Goal: Use online tool/utility: Utilize a website feature to perform a specific function

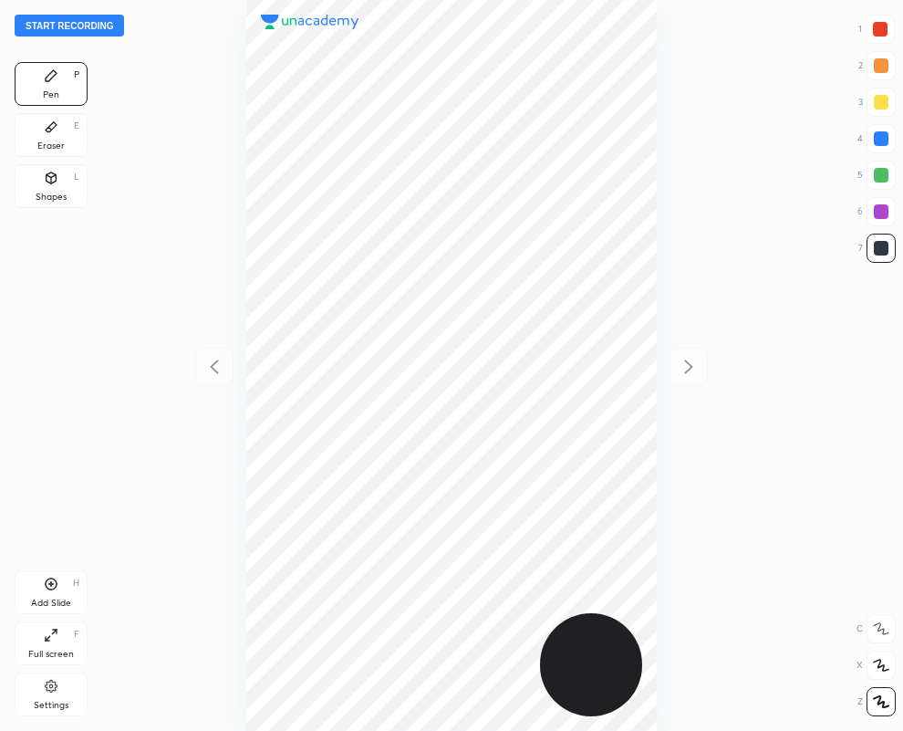
scroll to position [731, 611]
click at [46, 141] on div "Eraser" at bounding box center [50, 145] width 27 height 9
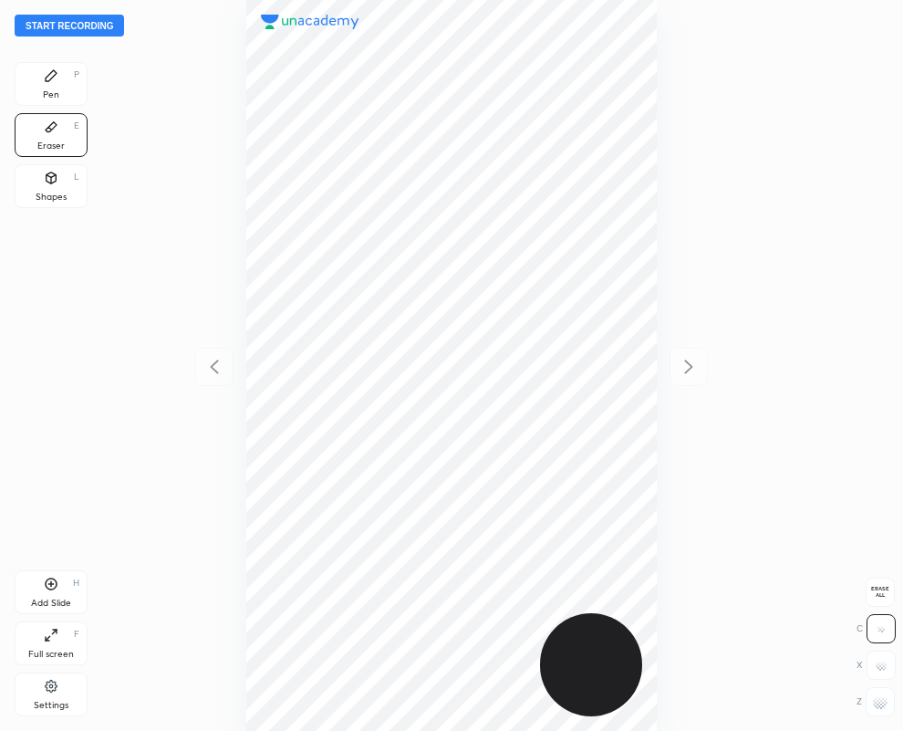
drag, startPoint x: 883, startPoint y: 709, endPoint x: 877, endPoint y: 698, distance: 12.7
click at [881, 707] on div at bounding box center [880, 701] width 29 height 29
click at [55, 80] on icon at bounding box center [51, 75] width 15 height 15
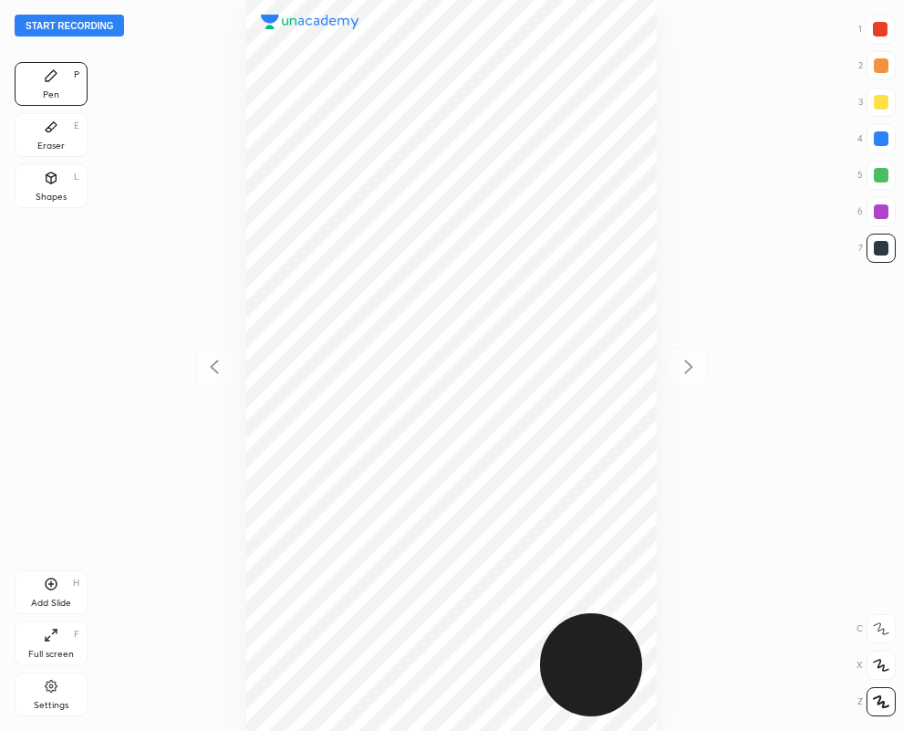
click at [54, 144] on div "Eraser" at bounding box center [50, 145] width 27 height 9
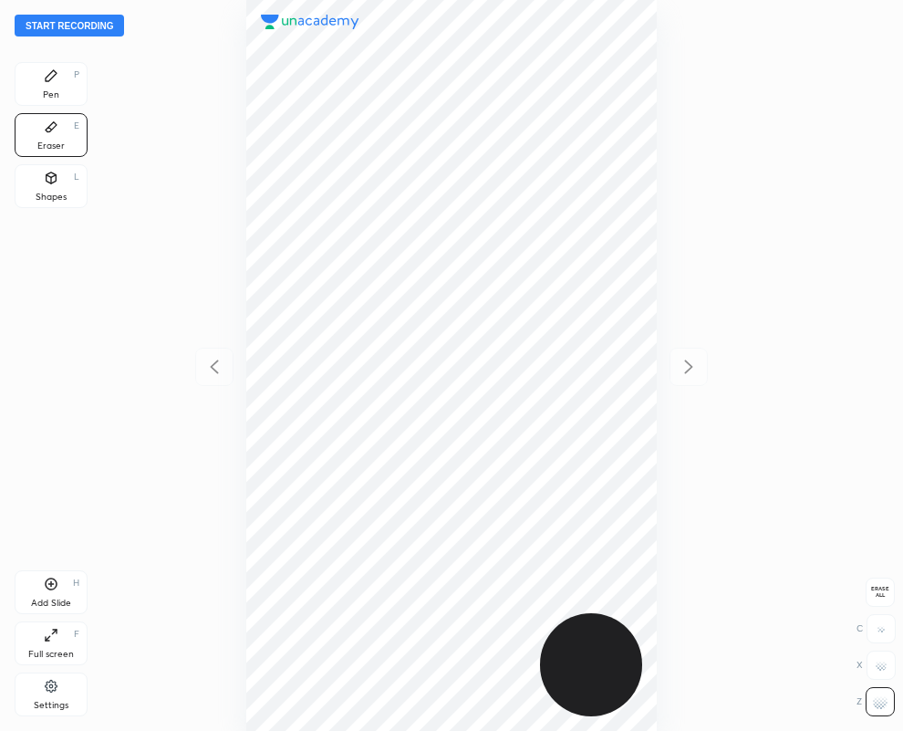
click at [62, 99] on div "Pen P" at bounding box center [51, 84] width 73 height 44
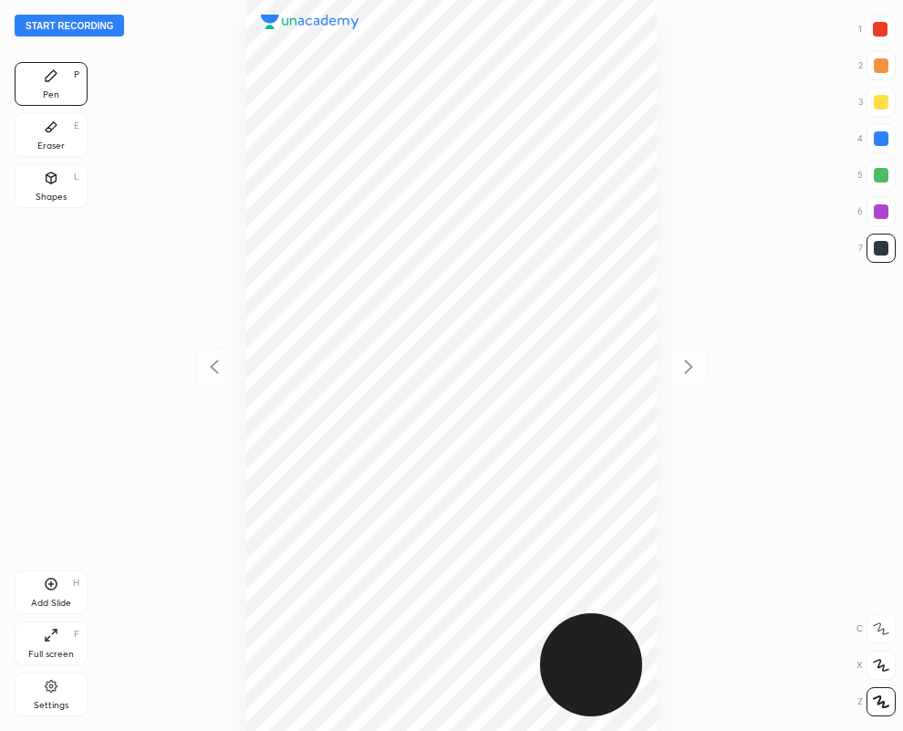
drag, startPoint x: 42, startPoint y: 138, endPoint x: 69, endPoint y: 161, distance: 35.6
click at [42, 137] on div "Eraser E" at bounding box center [51, 135] width 73 height 44
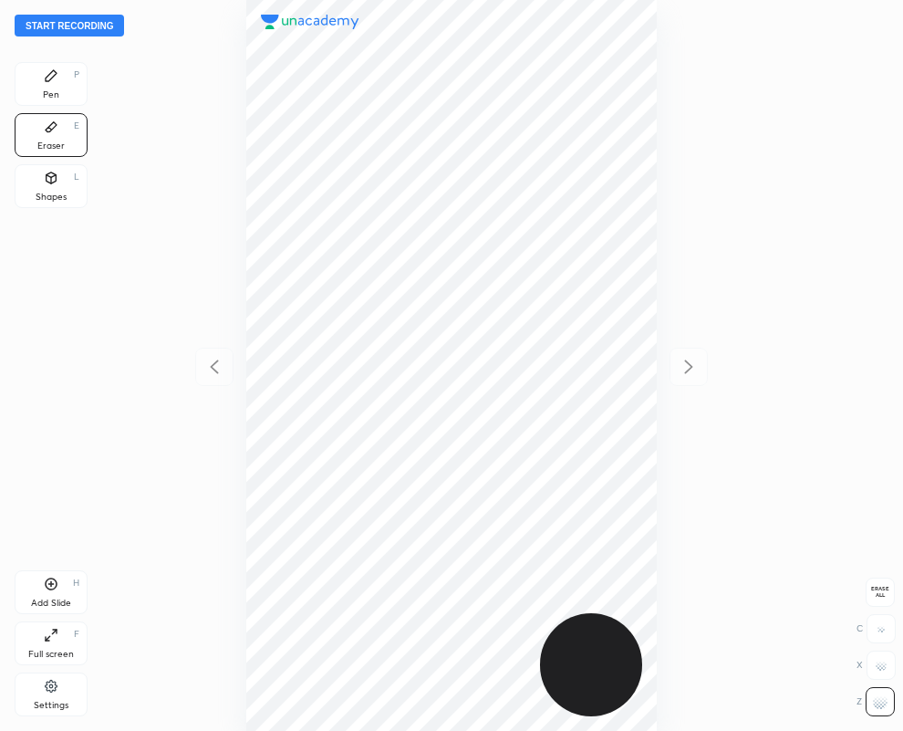
click at [64, 84] on div "Pen P" at bounding box center [51, 84] width 73 height 44
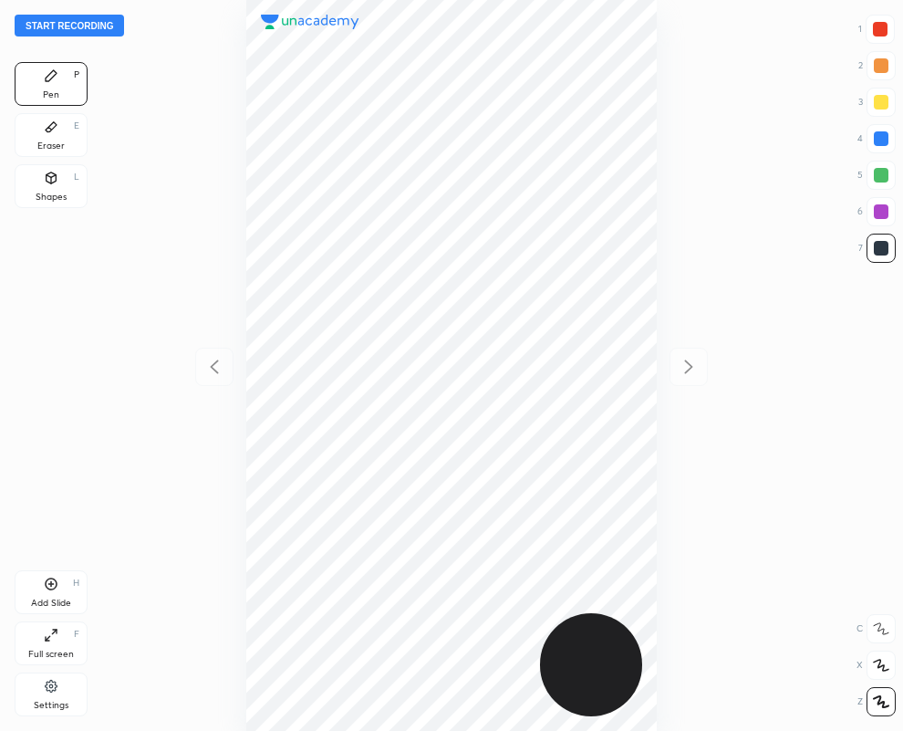
drag, startPoint x: 58, startPoint y: 133, endPoint x: 182, endPoint y: 256, distance: 174.2
click at [56, 133] on div "Eraser E" at bounding box center [51, 135] width 73 height 44
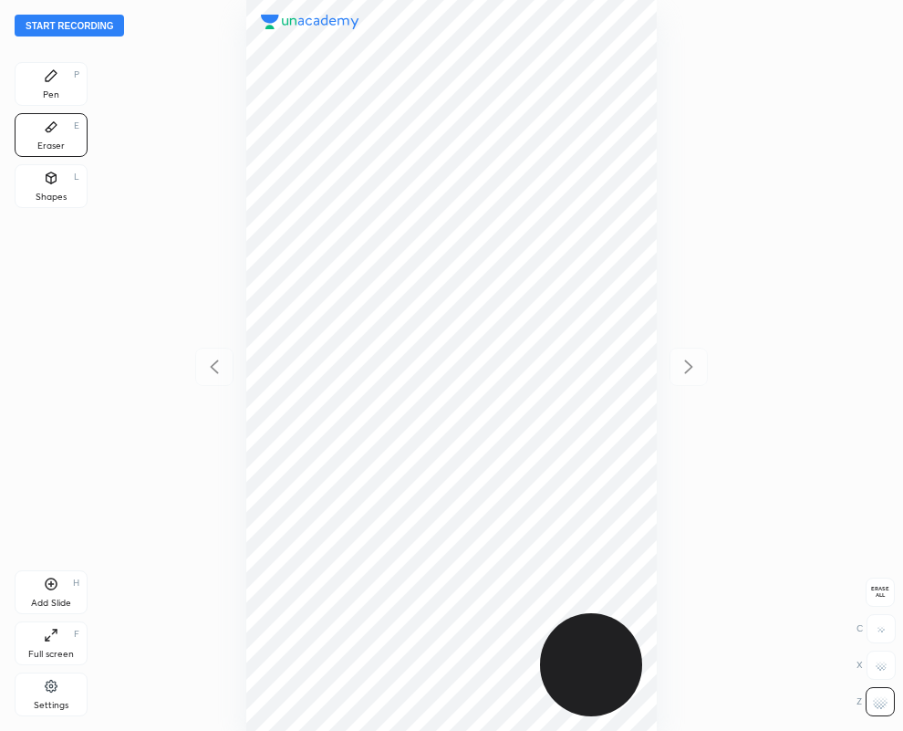
click at [58, 66] on div "Pen P" at bounding box center [51, 84] width 73 height 44
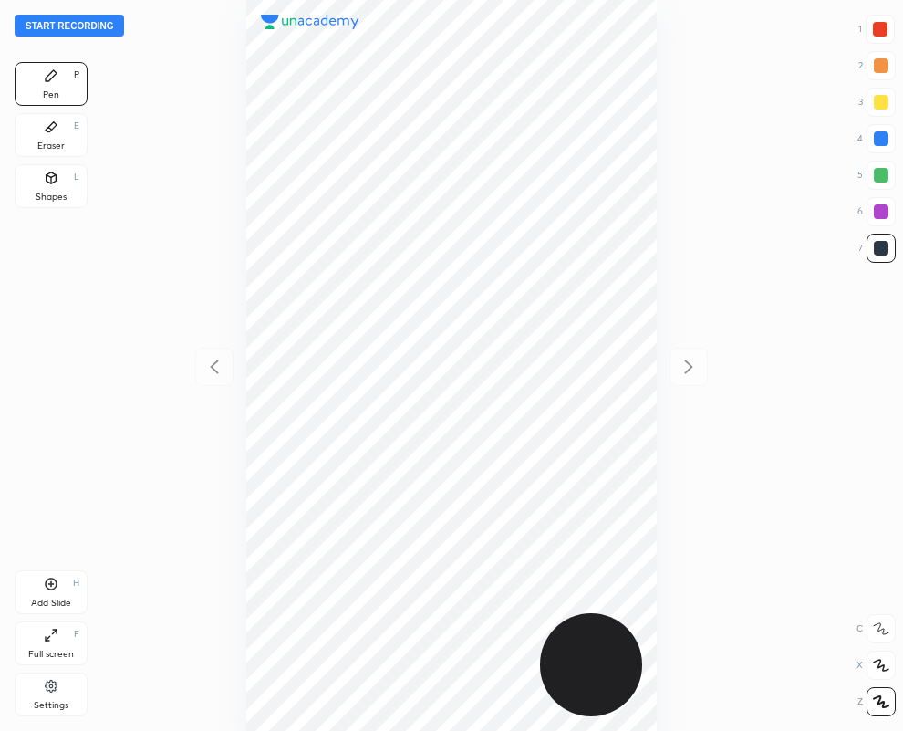
drag, startPoint x: 65, startPoint y: 120, endPoint x: 187, endPoint y: 212, distance: 153.1
click at [62, 117] on div "Eraser E" at bounding box center [51, 135] width 73 height 44
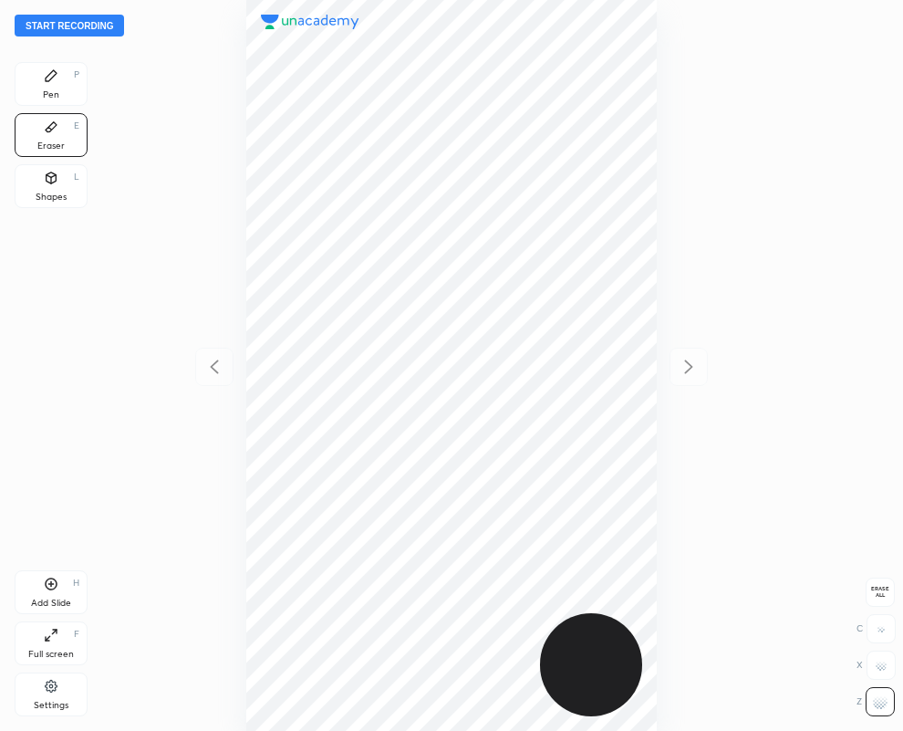
click at [53, 79] on icon at bounding box center [51, 75] width 15 height 15
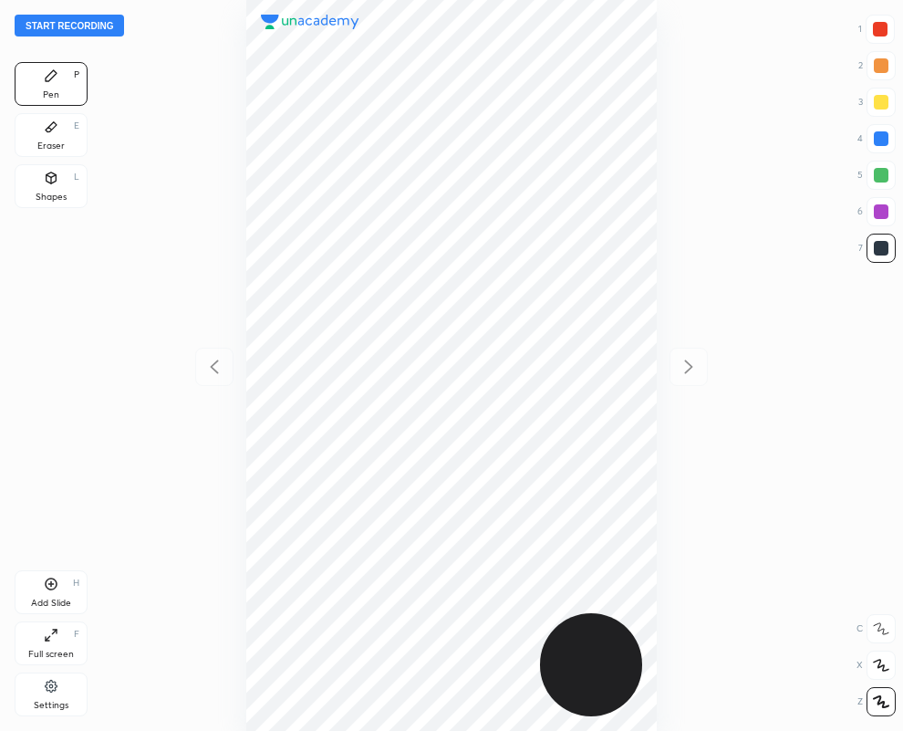
drag, startPoint x: 893, startPoint y: 130, endPoint x: 719, endPoint y: 214, distance: 193.8
click at [892, 130] on div at bounding box center [881, 138] width 29 height 29
click at [887, 25] on div at bounding box center [880, 29] width 29 height 29
drag, startPoint x: 876, startPoint y: 140, endPoint x: 720, endPoint y: 226, distance: 178.4
click at [869, 149] on div at bounding box center [881, 138] width 29 height 29
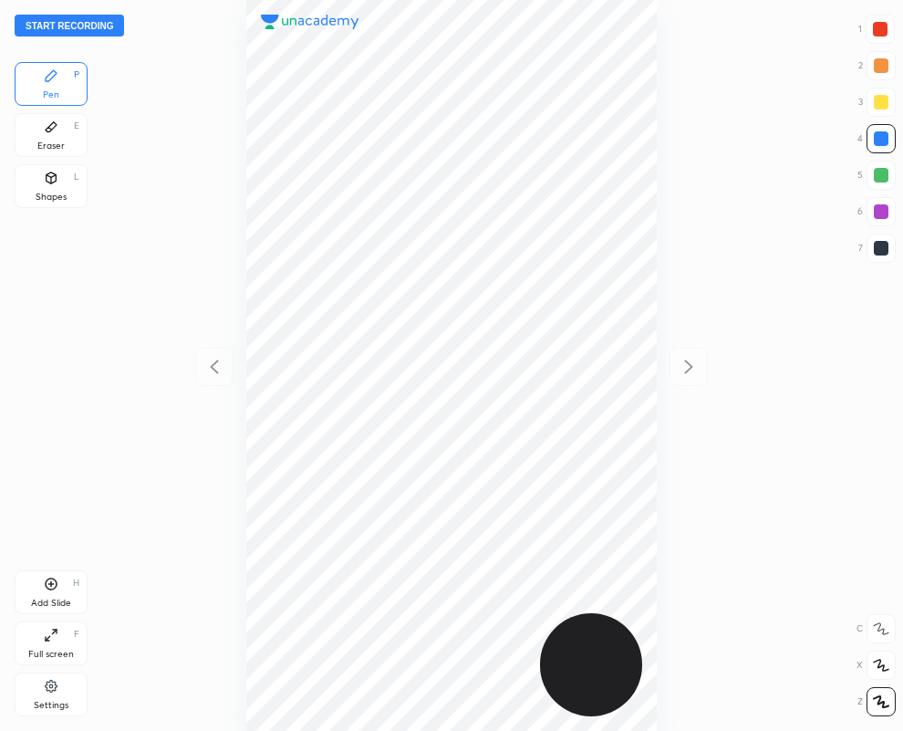
click at [880, 213] on div at bounding box center [881, 211] width 15 height 15
click at [28, 32] on button "Start recording" at bounding box center [69, 26] width 109 height 22
click at [80, 23] on button "End recording" at bounding box center [65, 26] width 101 height 22
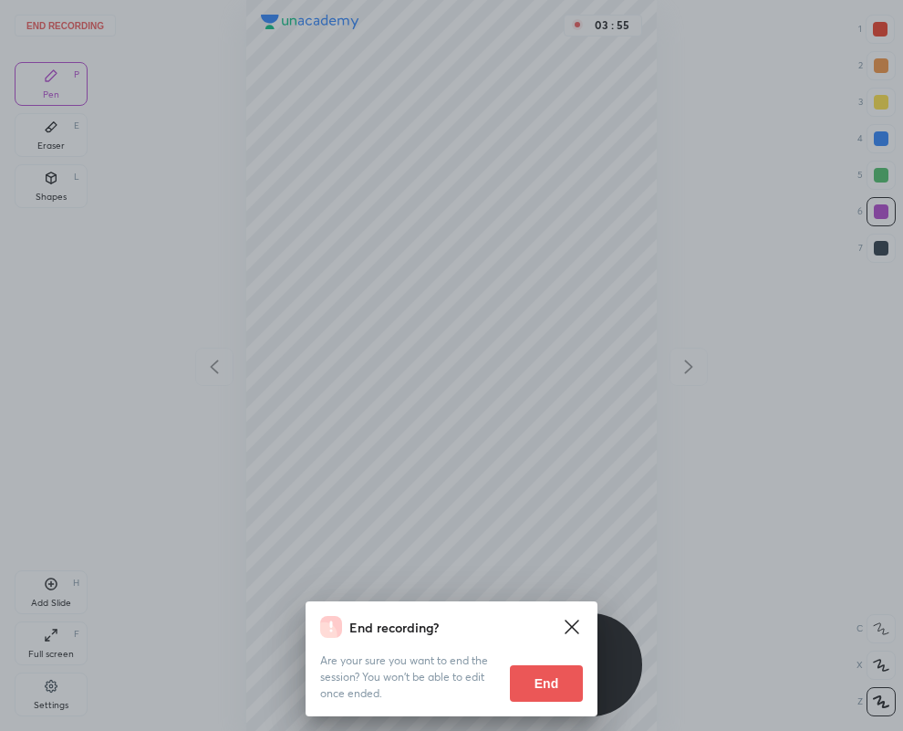
click at [542, 676] on button "End" at bounding box center [546, 683] width 73 height 36
